Goal: Navigation & Orientation: Understand site structure

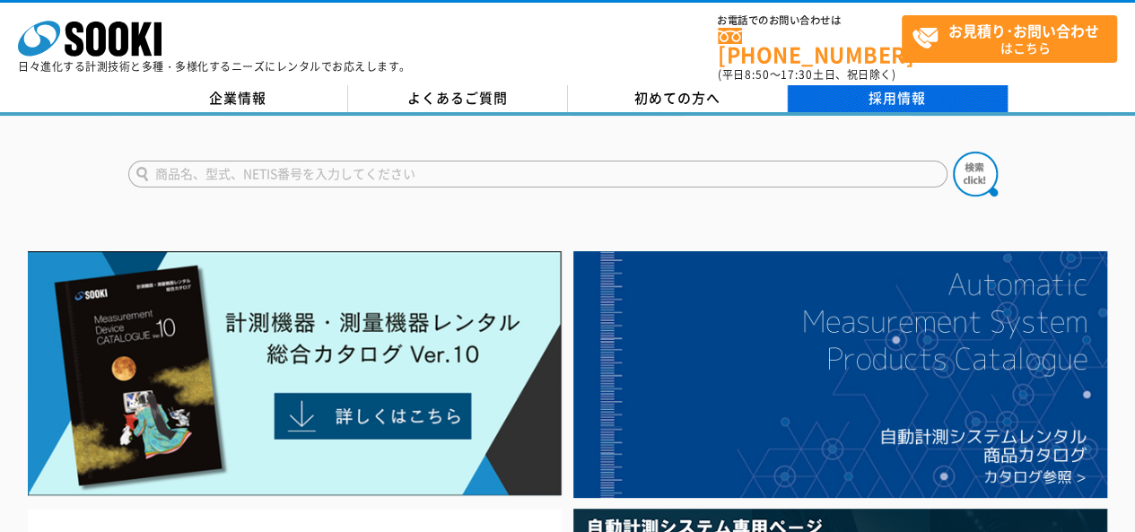
click at [889, 85] on link "採用情報" at bounding box center [898, 98] width 220 height 27
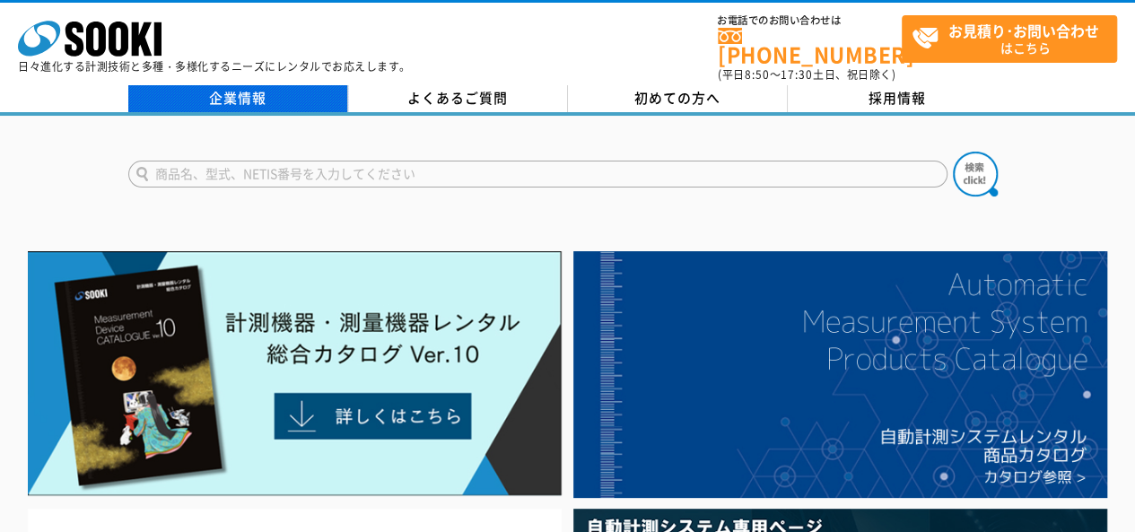
click at [280, 91] on link "企業情報" at bounding box center [238, 98] width 220 height 27
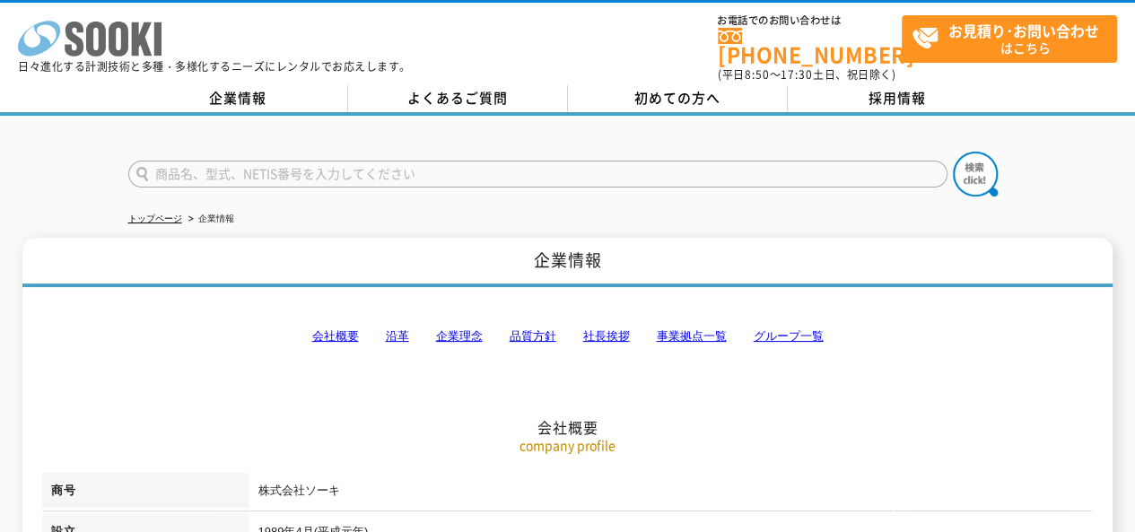
click at [115, 55] on icon at bounding box center [119, 39] width 20 height 35
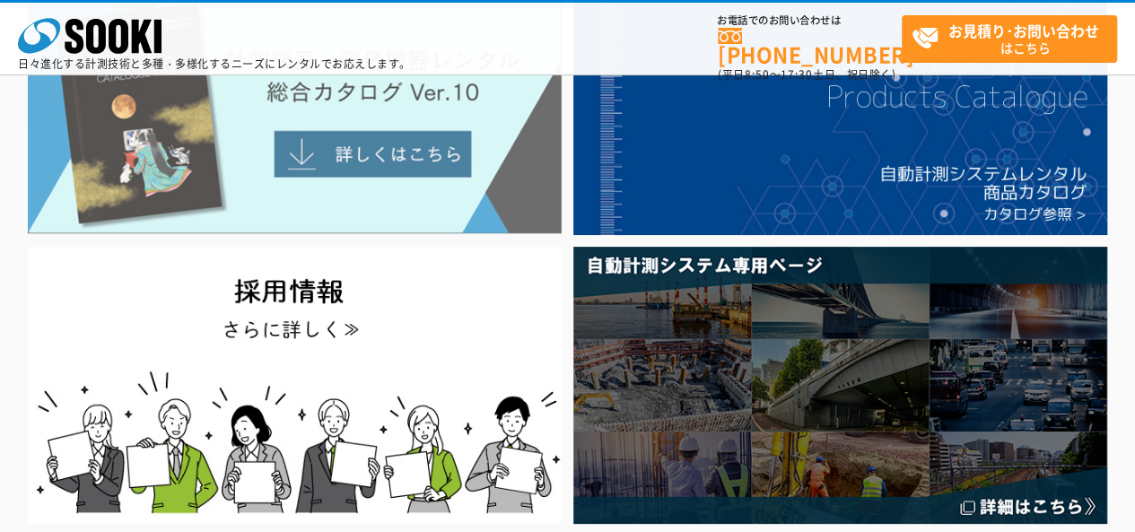
scroll to position [90, 0]
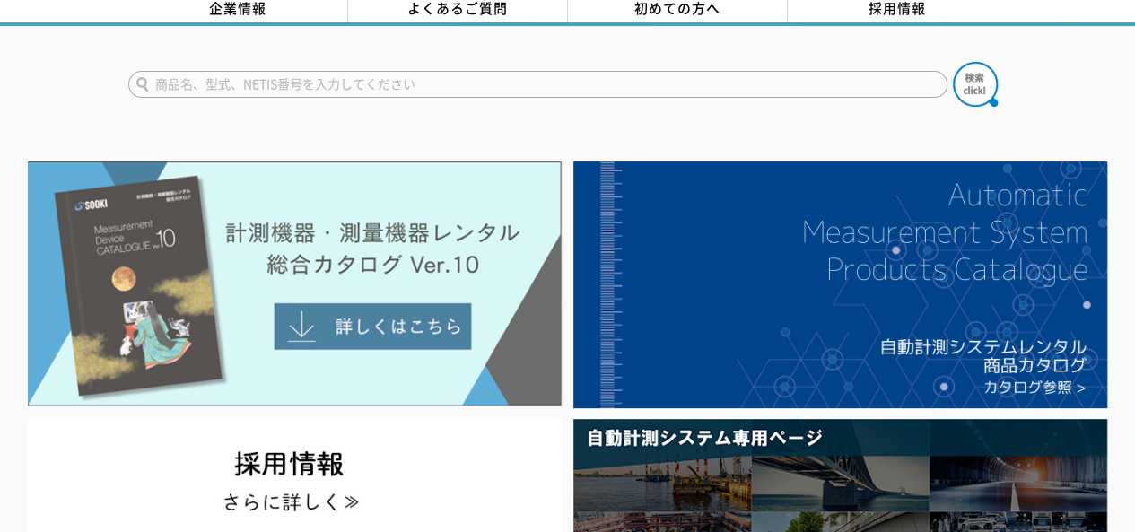
click at [326, 295] on img at bounding box center [295, 283] width 534 height 245
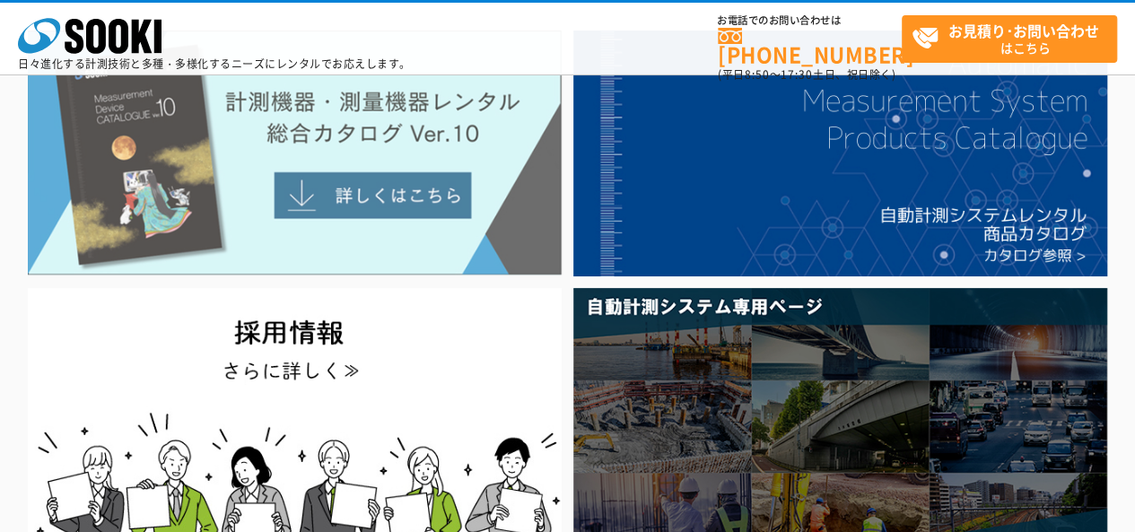
scroll to position [0, 0]
